Goal: Transaction & Acquisition: Purchase product/service

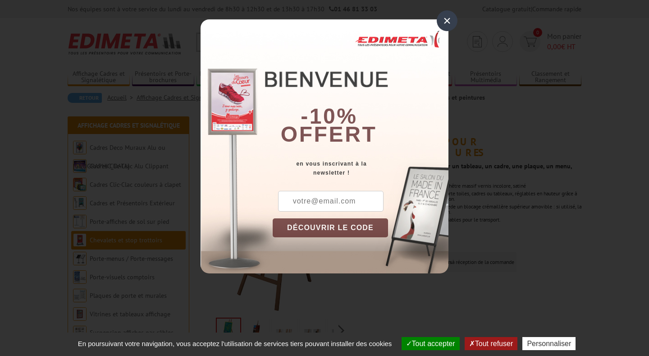
click at [449, 30] on div "×" at bounding box center [447, 20] width 21 height 21
